Goal: Check status: Check status

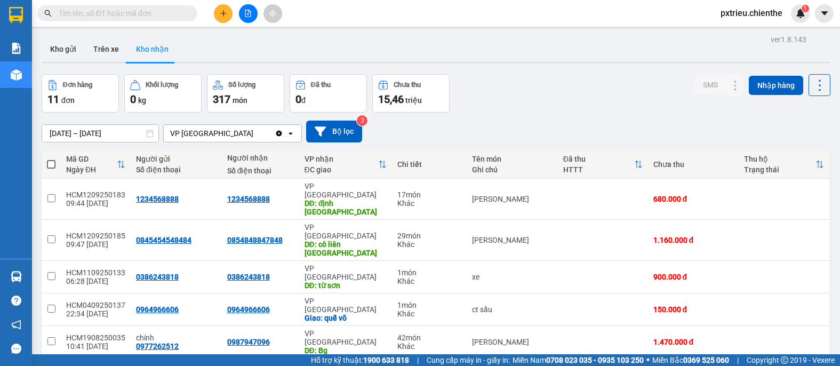
scroll to position [22, 0]
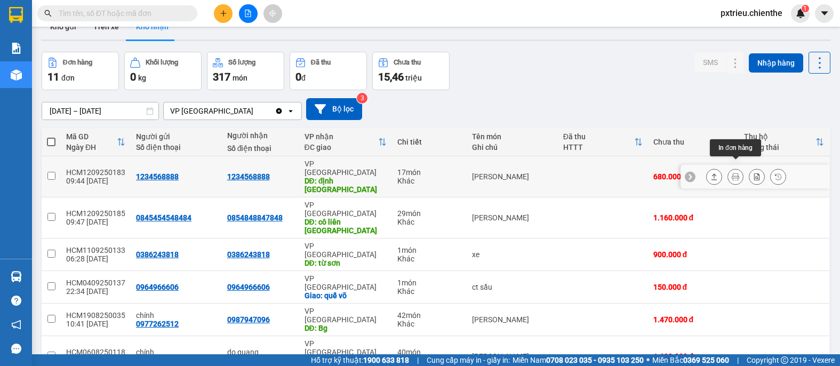
click at [737, 173] on icon at bounding box center [734, 176] width 7 height 7
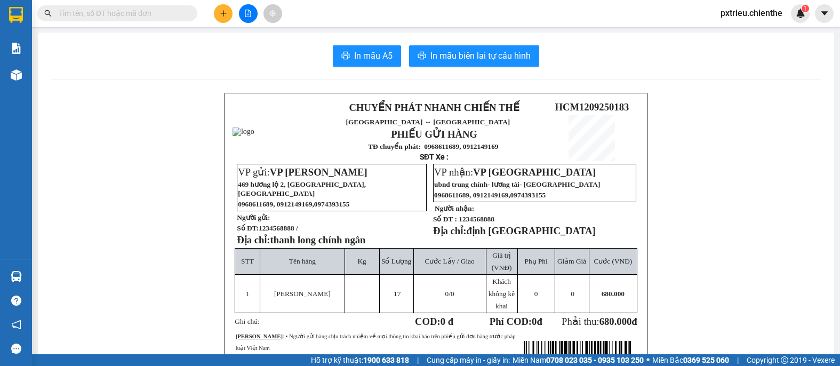
click at [434, 268] on td "Cước Lấy / Giao" at bounding box center [449, 261] width 73 height 26
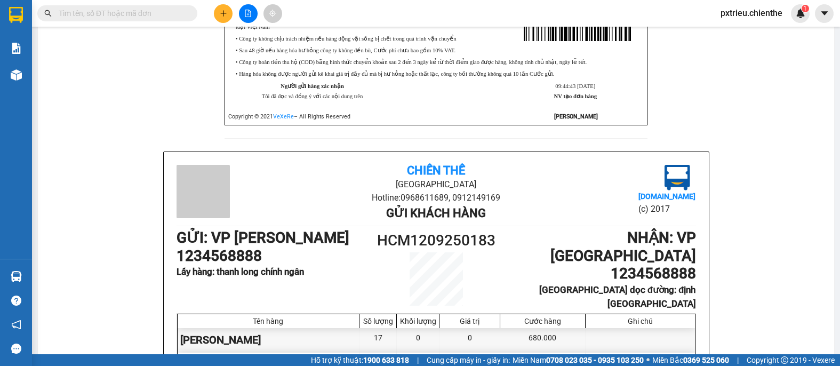
scroll to position [326, 0]
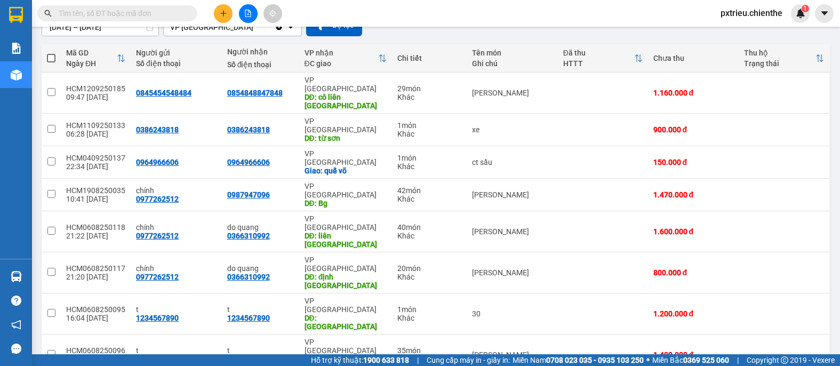
scroll to position [108, 0]
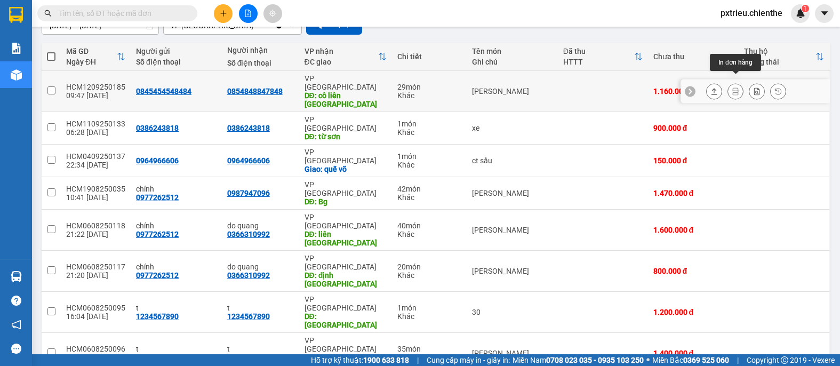
click at [735, 87] on icon at bounding box center [734, 90] width 7 height 7
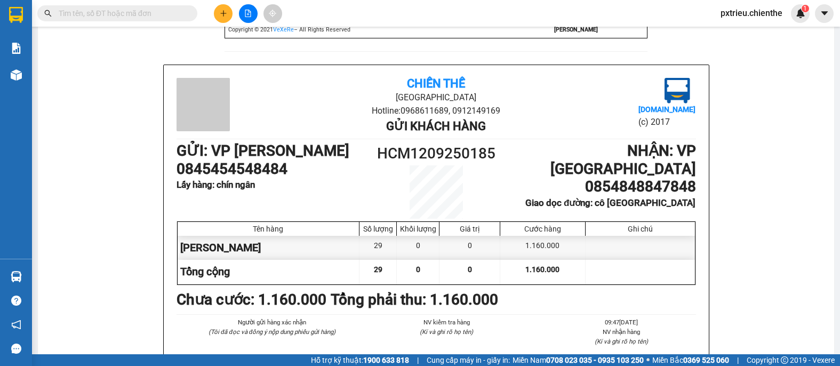
scroll to position [409, 0]
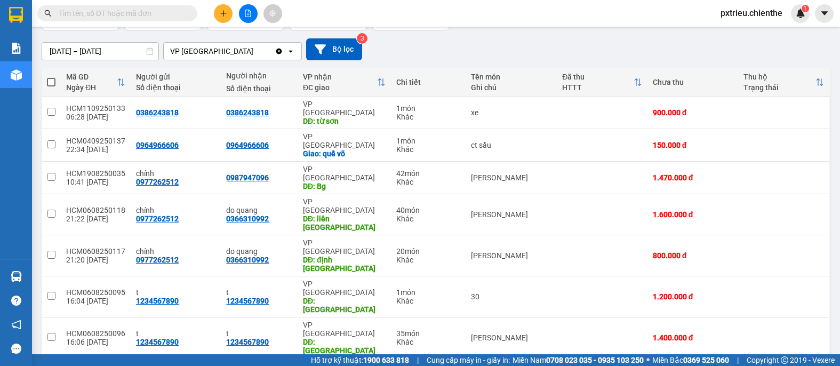
scroll to position [84, 0]
